Goal: Transaction & Acquisition: Purchase product/service

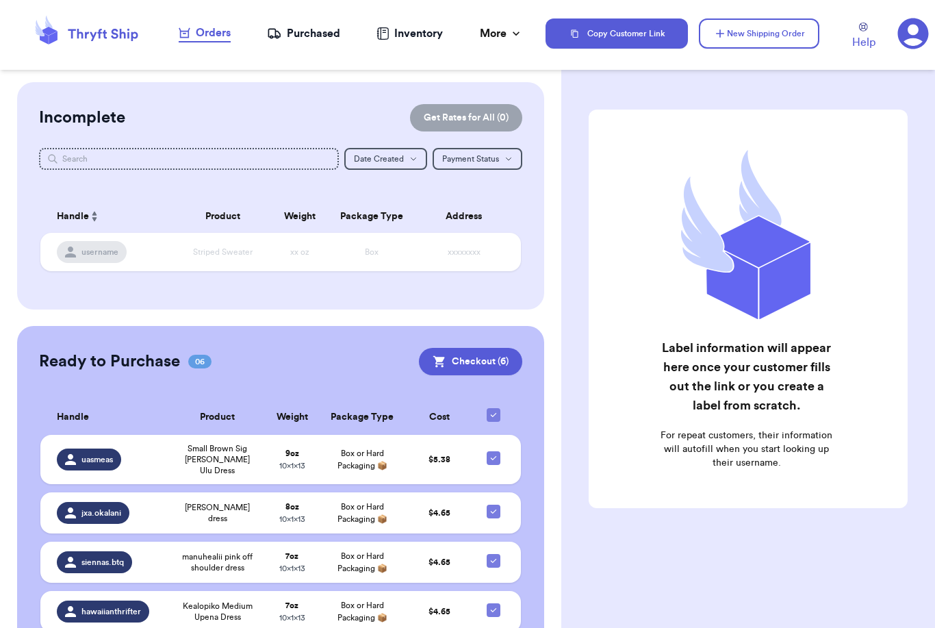
click at [419, 375] on button "Checkout ( 6 )" at bounding box center [470, 361] width 103 height 27
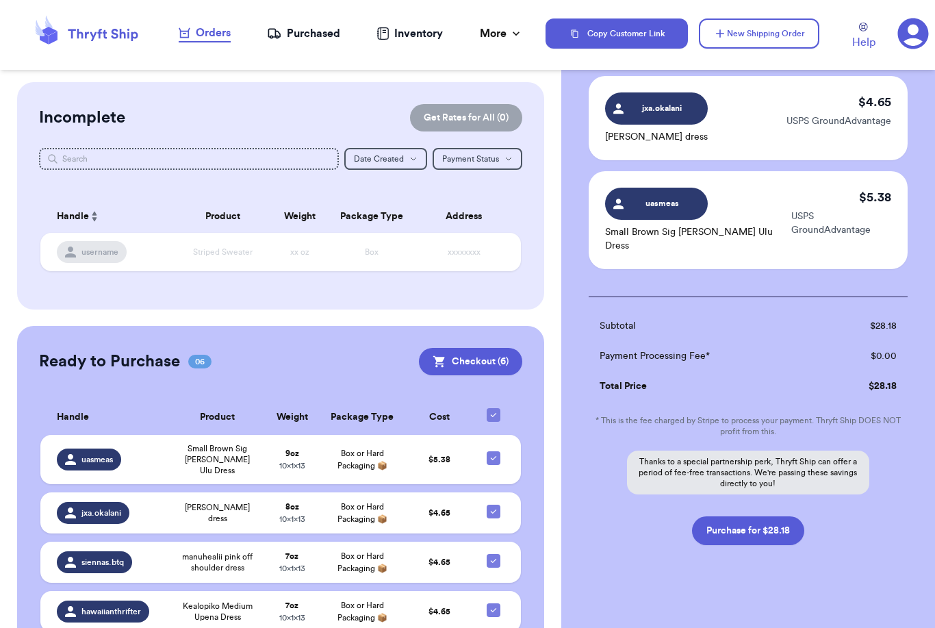
scroll to position [474, 0]
click at [770, 522] on button "Purchase for $28.18" at bounding box center [748, 531] width 112 height 29
checkbox input "false"
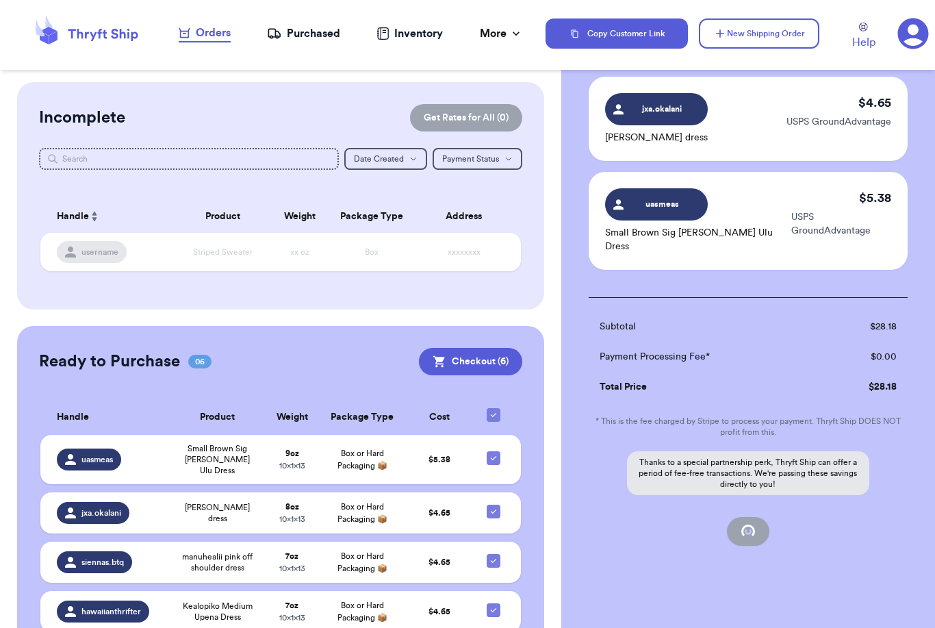
checkbox input "false"
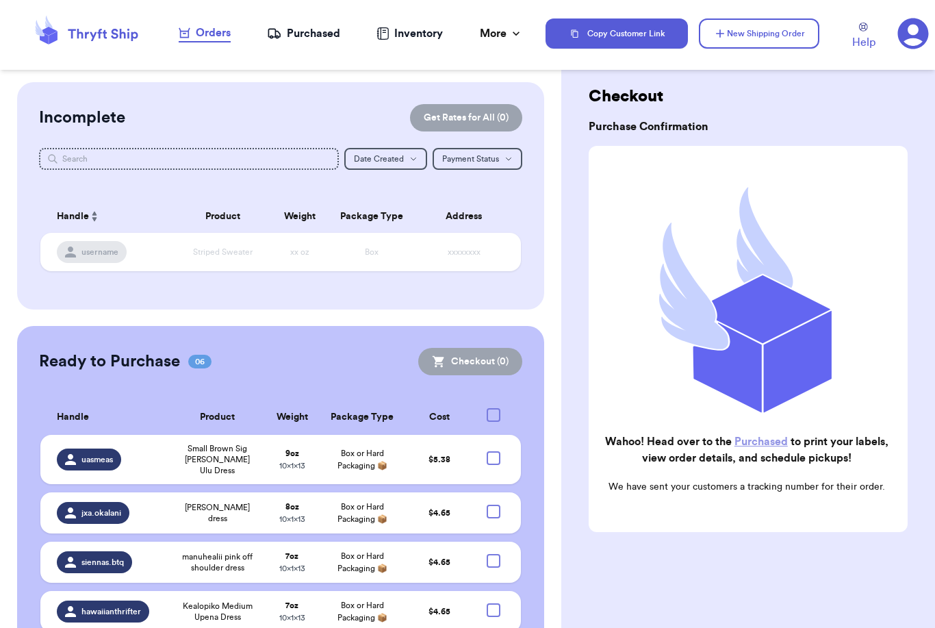
scroll to position [24, 0]
checkbox input "true"
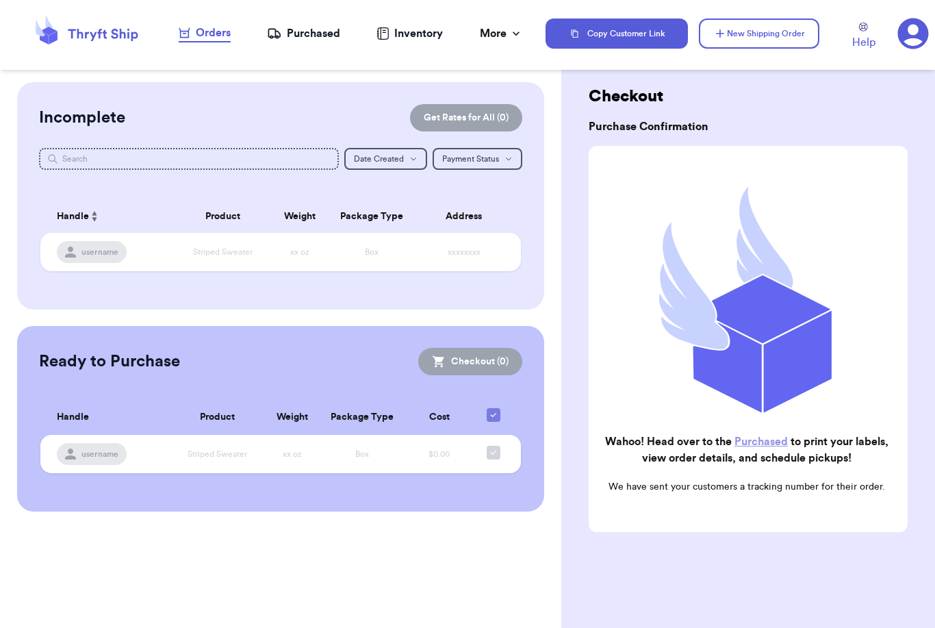
click at [314, 49] on nav "Orders Purchased Inventory More Stats Completed Orders" at bounding box center [351, 33] width 390 height 45
click at [305, 40] on div "Purchased" at bounding box center [303, 33] width 73 height 16
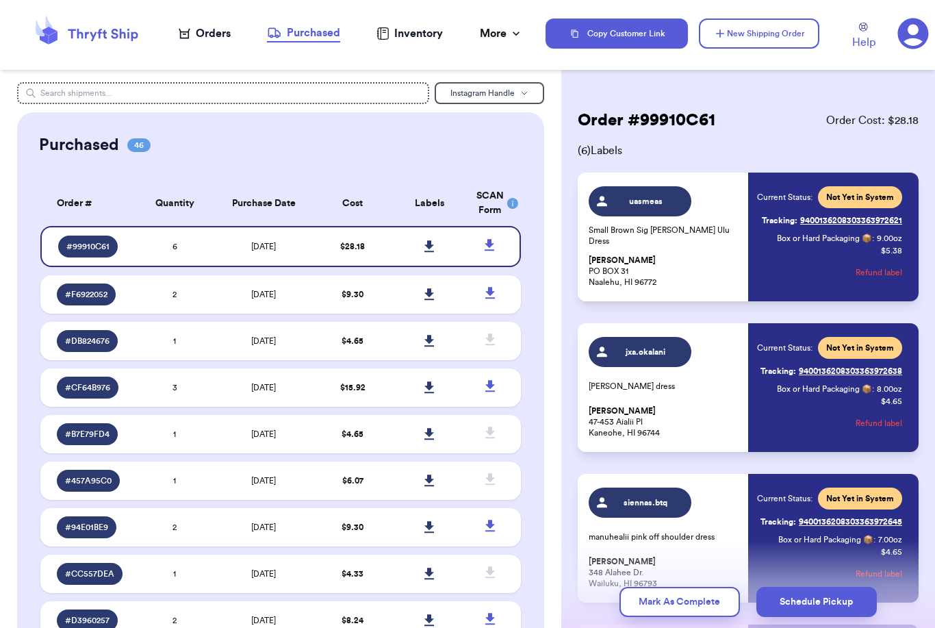
click at [433, 252] on icon at bounding box center [429, 246] width 10 height 12
